Goal: Task Accomplishment & Management: Complete application form

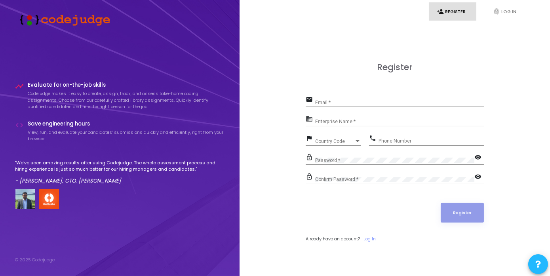
click at [358, 102] on input "Email *" at bounding box center [399, 103] width 169 height 6
click at [403, 105] on input "Email *" at bounding box center [399, 103] width 169 height 6
type input "S"
type input "[EMAIL_ADDRESS][DOMAIN_NAME]"
click at [400, 116] on div "Enterprise Name *" at bounding box center [399, 120] width 169 height 12
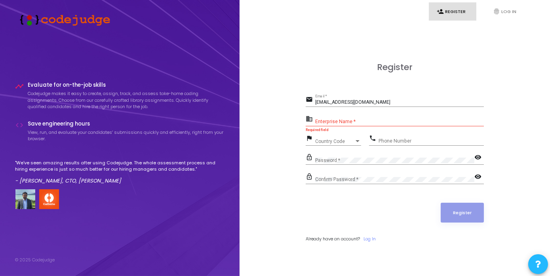
click at [295, 133] on div "Register email [EMAIL_ADDRESS][DOMAIN_NAME] Email * business Enterprise Name * …" at bounding box center [394, 161] width 293 height 276
click at [267, 143] on div "Register email [EMAIL_ADDRESS][DOMAIN_NAME] Email * business Enterprise Name * …" at bounding box center [394, 161] width 293 height 276
click at [330, 118] on div "Enterprise Name *" at bounding box center [399, 120] width 169 height 12
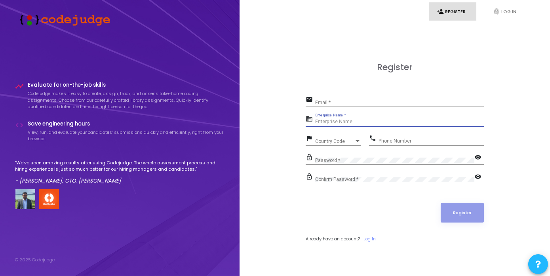
click at [349, 120] on input "Enterprise Name *" at bounding box center [399, 122] width 169 height 6
click at [348, 97] on div "Email *" at bounding box center [399, 101] width 169 height 12
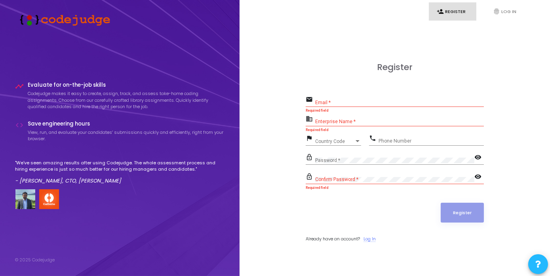
click at [374, 237] on link "Log In" at bounding box center [369, 239] width 12 height 7
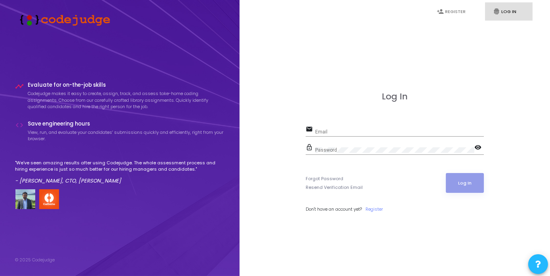
click at [362, 128] on div "Email" at bounding box center [399, 130] width 169 height 12
click at [349, 153] on div "Password" at bounding box center [394, 148] width 159 height 12
click at [373, 210] on link "Register" at bounding box center [373, 209] width 17 height 7
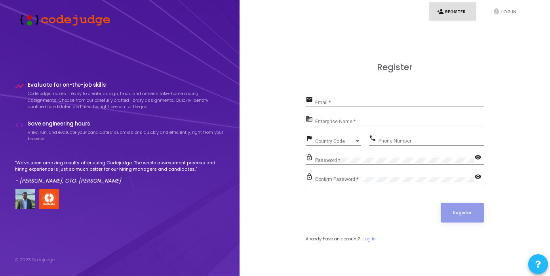
click at [64, 20] on img at bounding box center [62, 19] width 95 height 13
click at [43, 92] on p "Codejudge makes it easy to create, assign, track, and assess take-home coding a…" at bounding box center [126, 100] width 196 height 20
click at [340, 118] on div "Enterprise Name *" at bounding box center [399, 120] width 169 height 12
click at [385, 122] on input "Enterprise Name *" at bounding box center [399, 122] width 169 height 6
click at [373, 106] on div "Email *" at bounding box center [399, 101] width 169 height 12
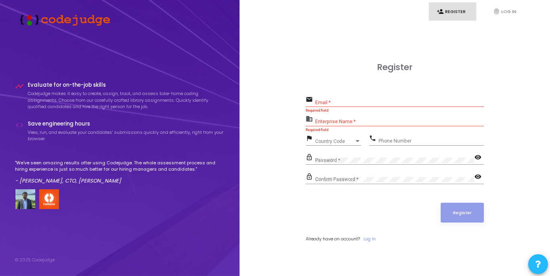
click at [384, 99] on div "Email *" at bounding box center [399, 101] width 169 height 12
type input "[EMAIL_ADDRESS][DOMAIN_NAME]"
click at [369, 120] on input "Enterprise Name *" at bounding box center [399, 122] width 169 height 6
click at [344, 120] on input "Enterprise Name *" at bounding box center [399, 122] width 169 height 6
paste input "Payoneer - WFM"
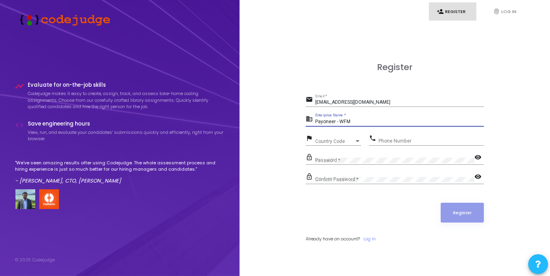
type input "Payoneer - WFM"
click at [353, 138] on div "Country Code Country Code" at bounding box center [338, 139] width 46 height 12
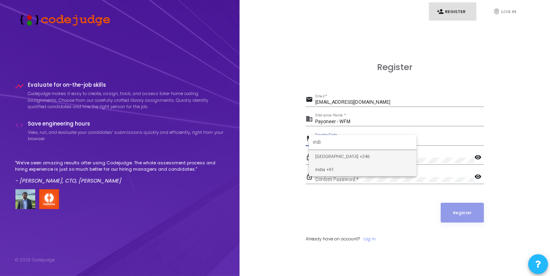
type input "indi"
click at [370, 171] on span "India +91" at bounding box center [362, 169] width 95 height 13
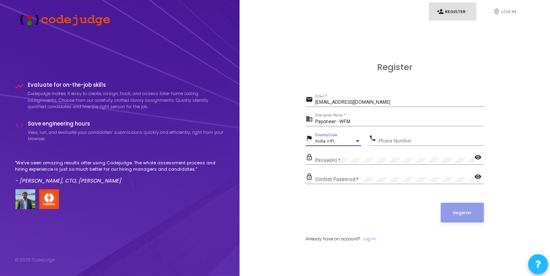
click at [396, 142] on input "Phone Number" at bounding box center [431, 141] width 105 height 6
type input "7294994085"
click at [393, 156] on div "Password *" at bounding box center [394, 158] width 159 height 12
click at [371, 238] on link "Log In" at bounding box center [369, 239] width 12 height 7
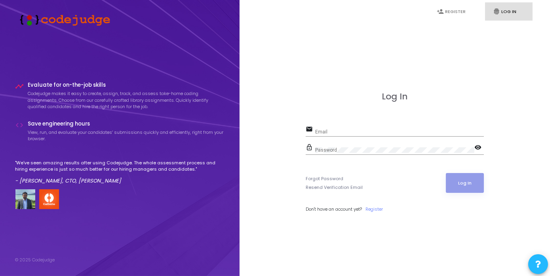
click at [404, 127] on div "Email" at bounding box center [399, 130] width 169 height 12
click at [360, 125] on div "Email" at bounding box center [399, 130] width 169 height 12
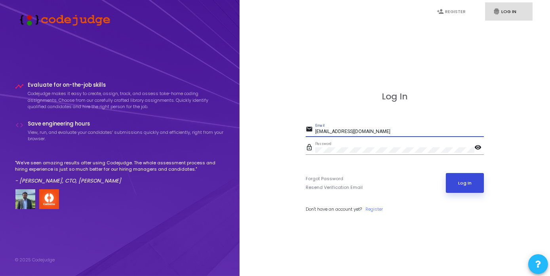
type input "[EMAIL_ADDRESS][DOMAIN_NAME]"
click at [456, 181] on button "Log In" at bounding box center [465, 183] width 38 height 20
click at [470, 179] on button "Log In" at bounding box center [465, 183] width 38 height 20
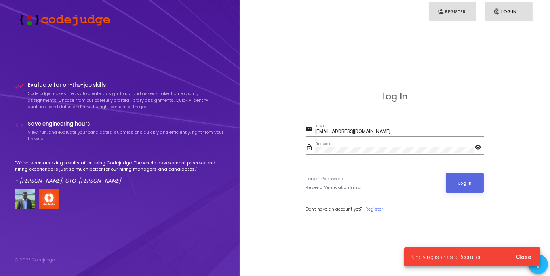
click at [457, 11] on link "person_add Register" at bounding box center [453, 11] width 48 height 19
